Goal: Transaction & Acquisition: Purchase product/service

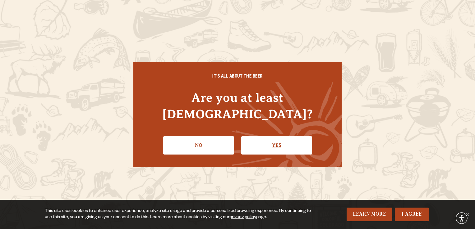
click at [270, 140] on link "Yes" at bounding box center [276, 145] width 71 height 18
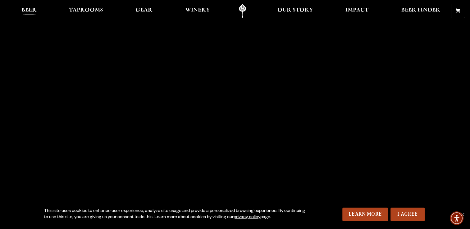
click at [30, 9] on span "Beer" at bounding box center [28, 10] width 15 height 5
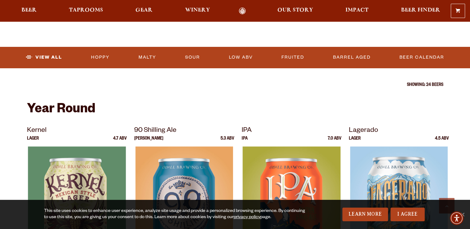
scroll to position [280, 0]
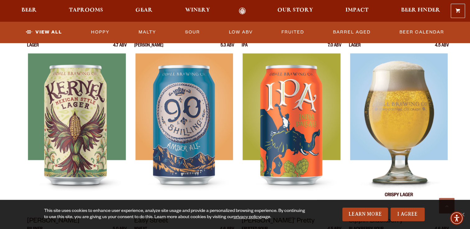
click at [397, 112] on img at bounding box center [399, 130] width 98 height 155
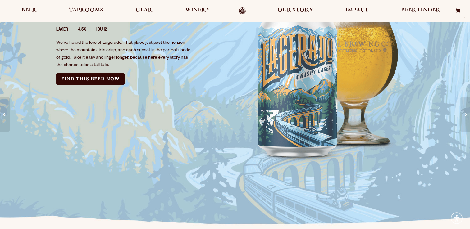
scroll to position [93, 0]
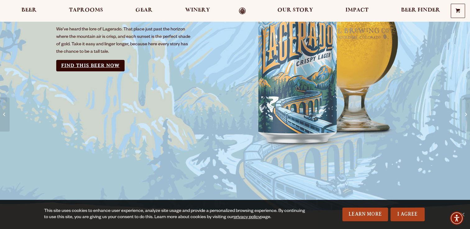
click at [92, 68] on link "Find this Beer Now" at bounding box center [90, 65] width 68 height 11
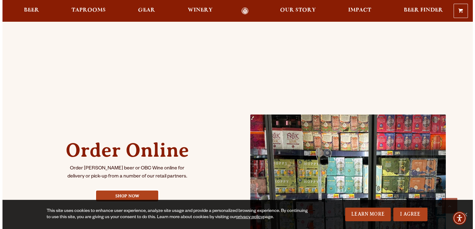
scroll to position [280, 0]
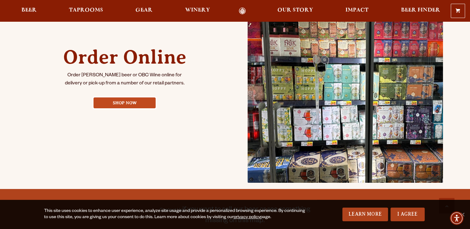
click at [123, 104] on link "Shop Now" at bounding box center [125, 103] width 62 height 11
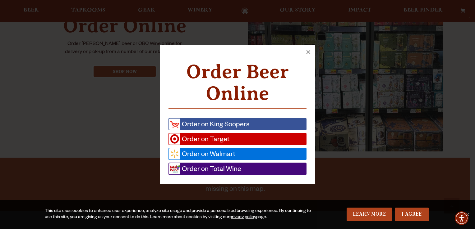
scroll to position [311, 0]
click at [203, 125] on span "Order on King Soopers" at bounding box center [214, 124] width 69 height 11
